Goal: Transaction & Acquisition: Purchase product/service

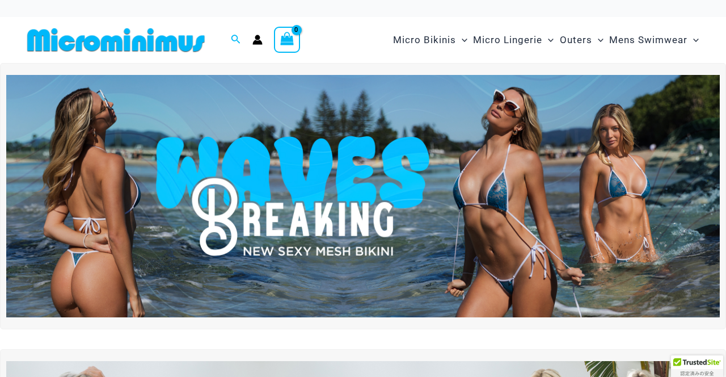
click at [431, 79] on img at bounding box center [363, 196] width 714 height 243
click at [464, 75] on img at bounding box center [363, 196] width 714 height 243
click at [449, 82] on img at bounding box center [363, 196] width 714 height 243
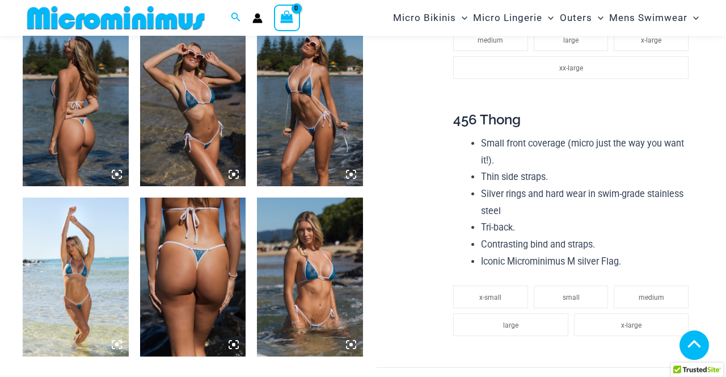
scroll to position [1147, 0]
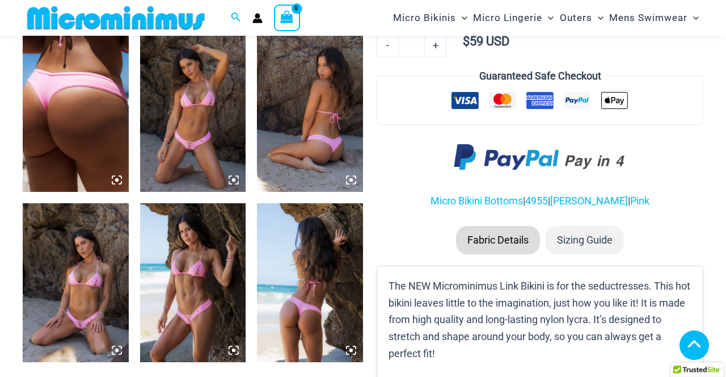
scroll to position [864, 0]
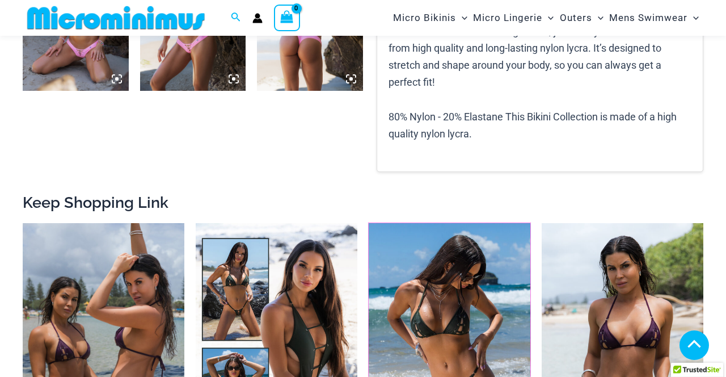
click at [369, 223] on img at bounding box center [369, 223] width 0 height 0
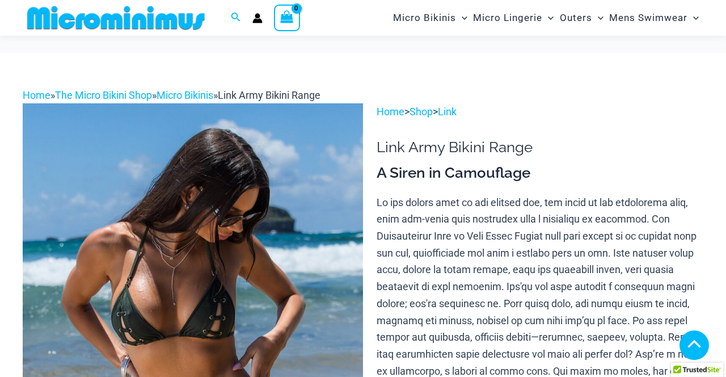
scroll to position [561, 0]
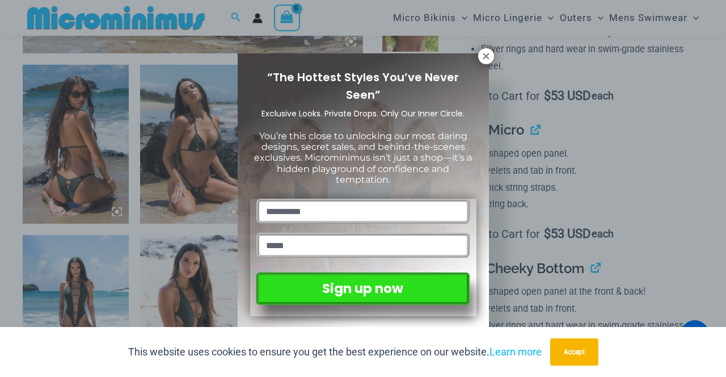
click at [490, 59] on icon at bounding box center [486, 56] width 10 height 10
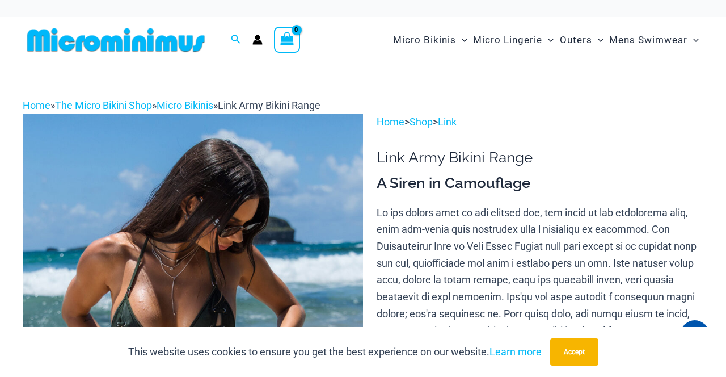
scroll to position [14, 0]
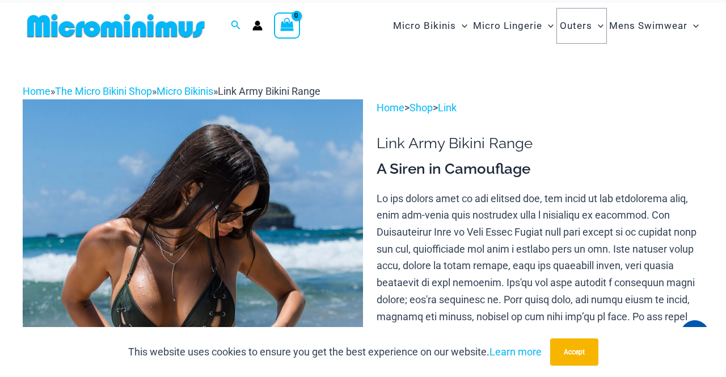
click at [571, 30] on span "Outers" at bounding box center [576, 25] width 32 height 29
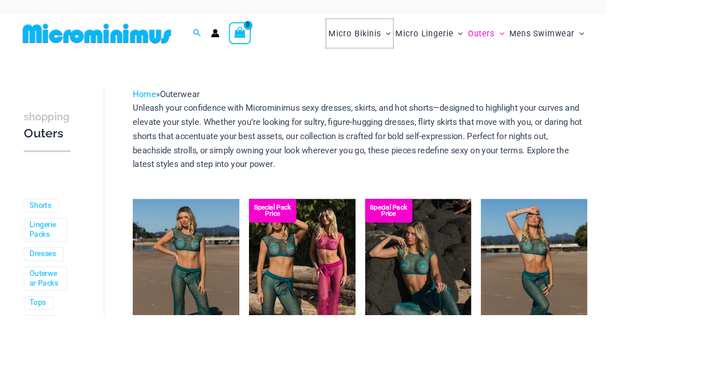
click at [436, 36] on span "Micro Bikinis" at bounding box center [424, 40] width 63 height 29
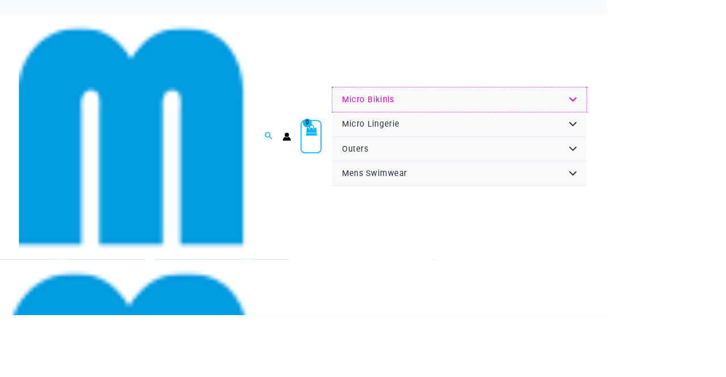
click at [577, 124] on link "Micro Bikinis" at bounding box center [550, 119] width 304 height 30
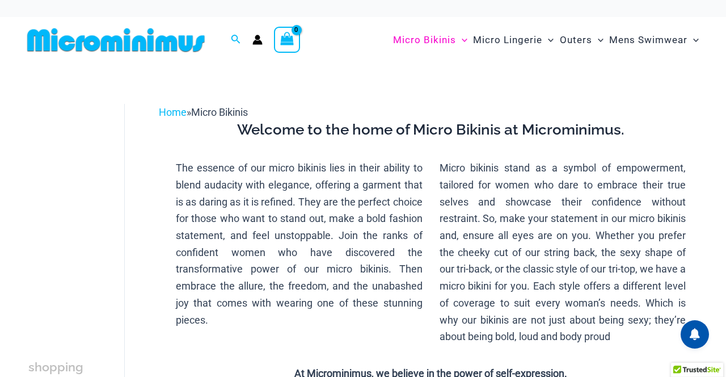
click at [545, 43] on span "Menu Toggle" at bounding box center [548, 39] width 11 height 11
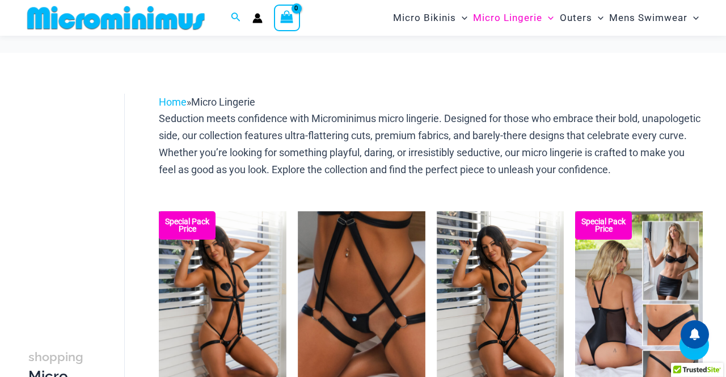
scroll to position [370, 0]
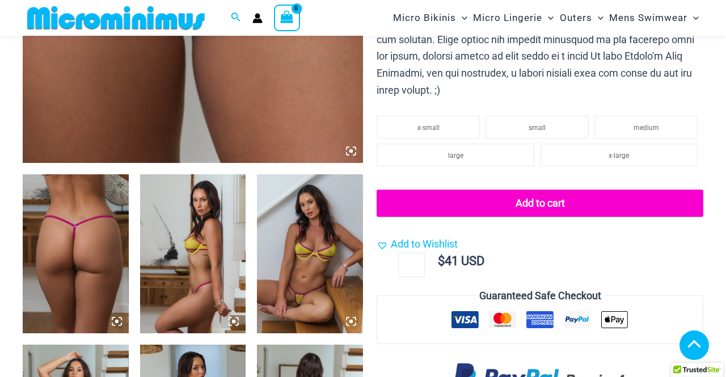
scroll to position [1129, 0]
